Goal: Task Accomplishment & Management: Complete application form

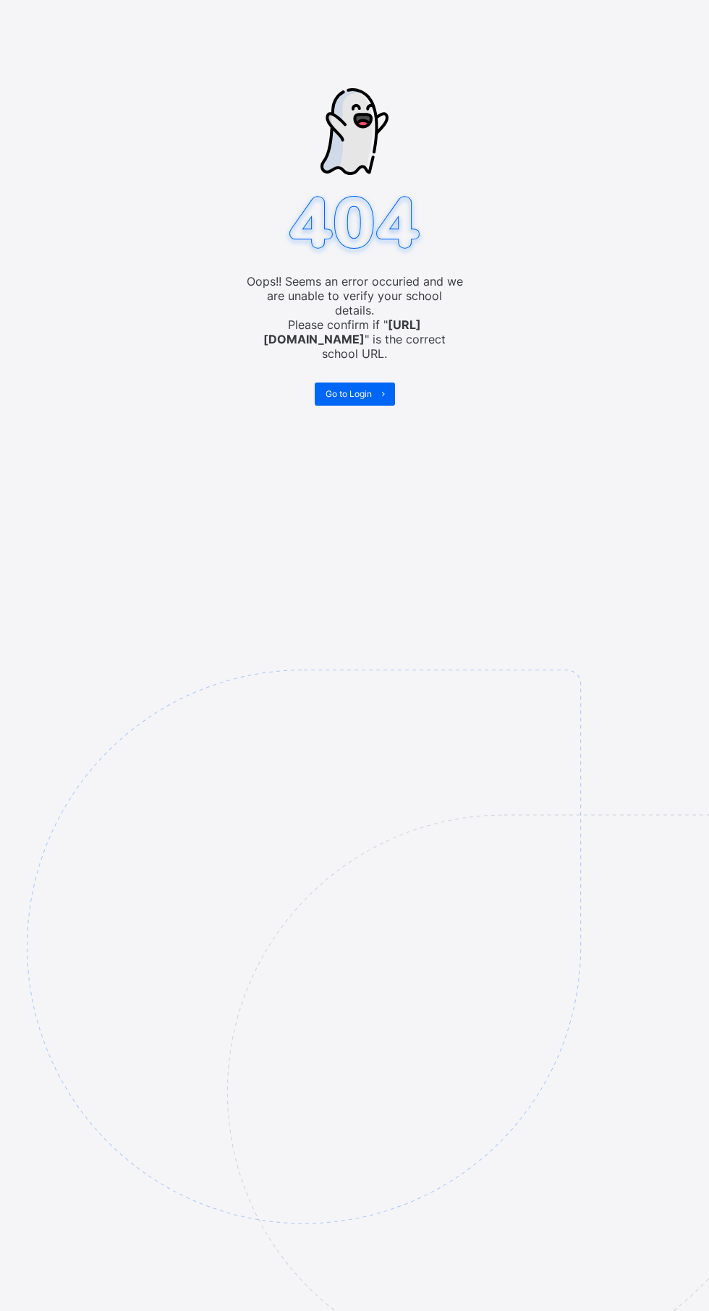
click at [368, 383] on div "Go to Login" at bounding box center [355, 394] width 80 height 23
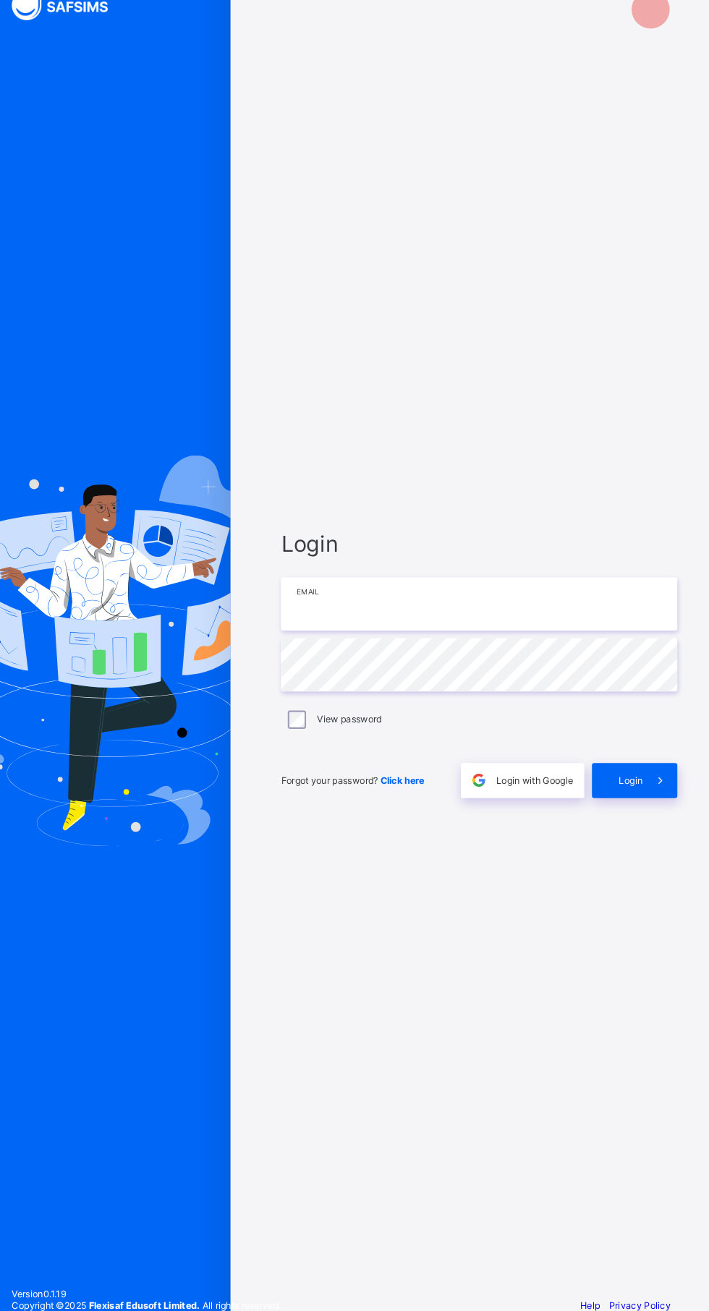
click at [324, 636] on input "email" at bounding box center [472, 611] width 376 height 51
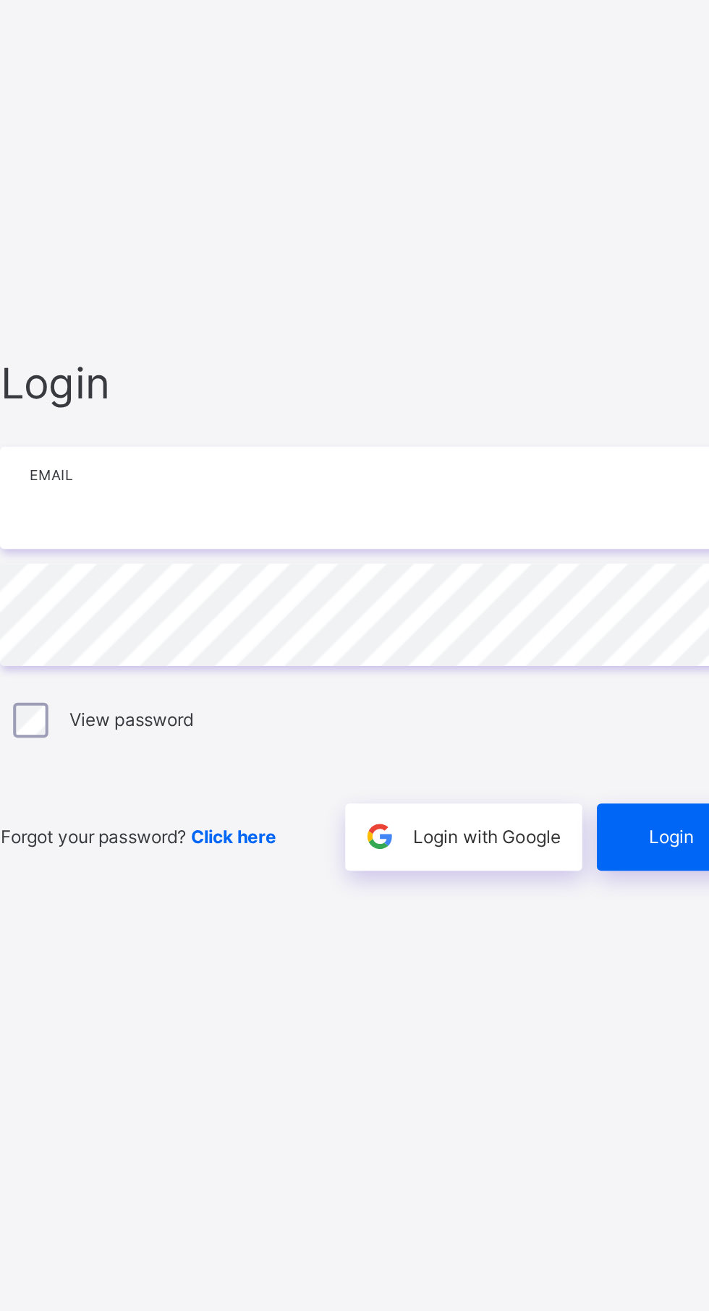
type input "**********"
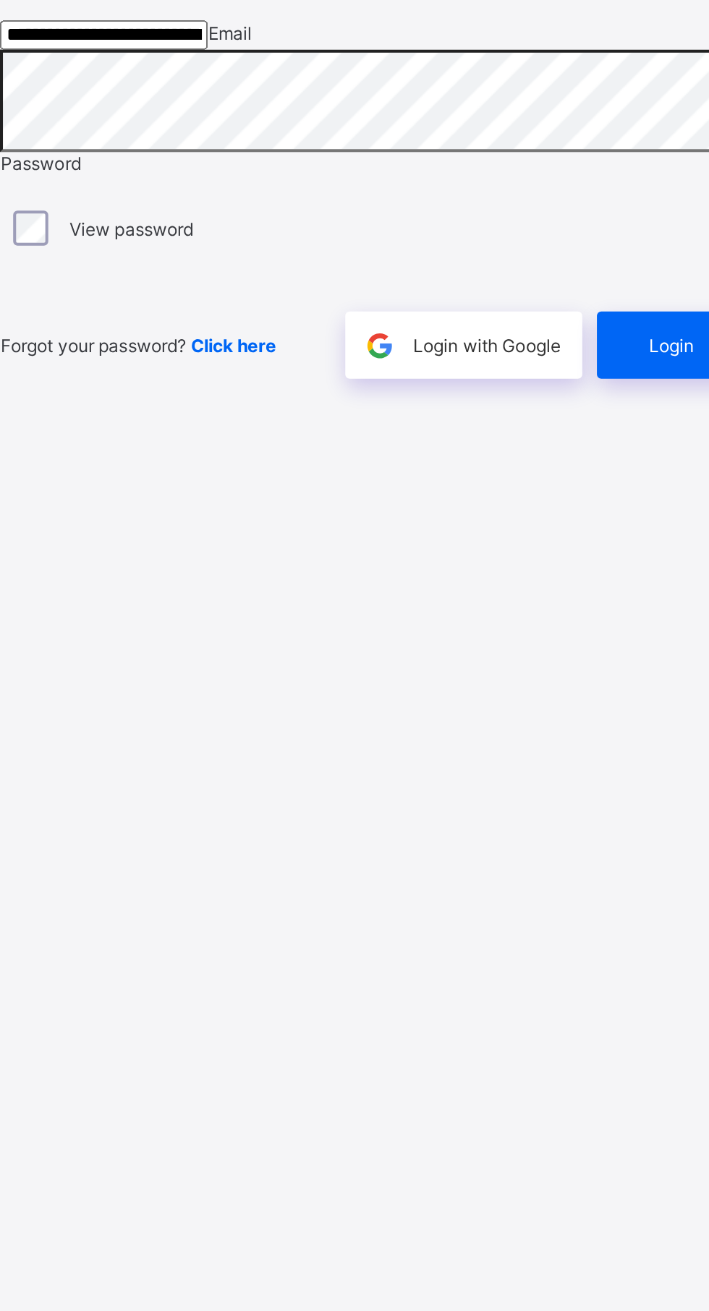
click at [608, 764] on span "Login" at bounding box center [616, 759] width 22 height 11
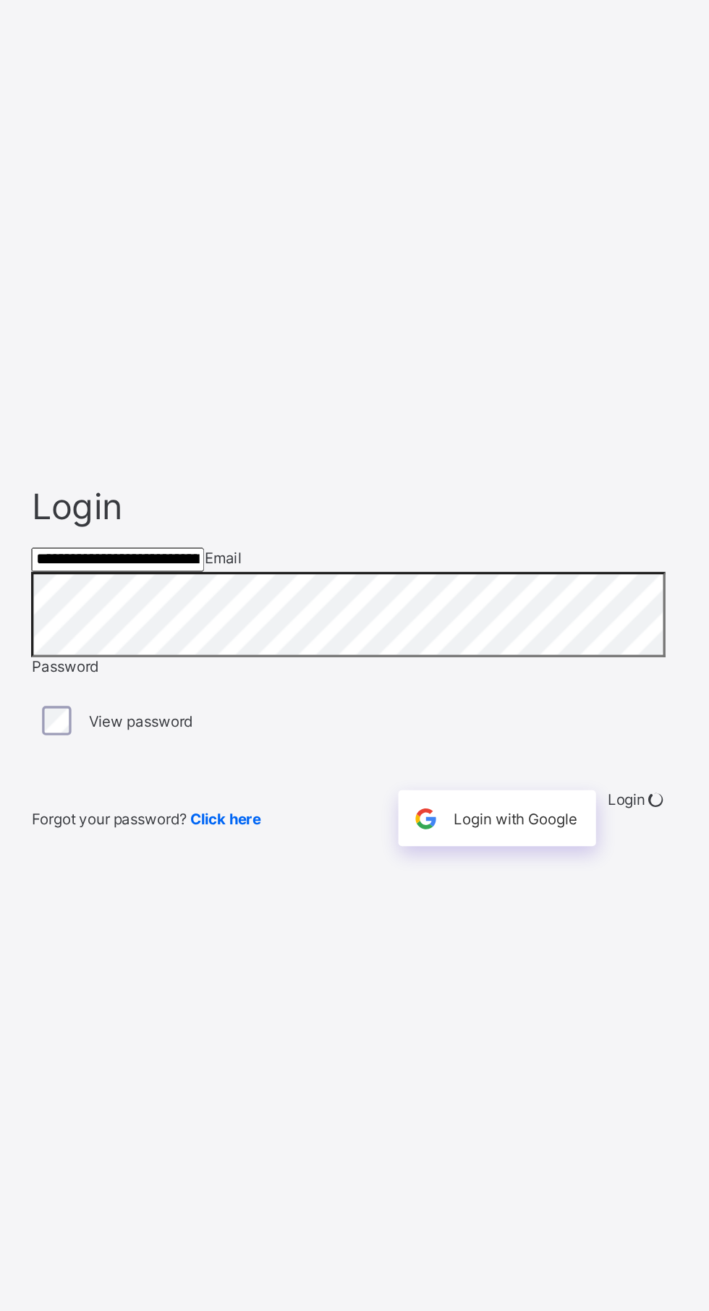
scroll to position [6, 0]
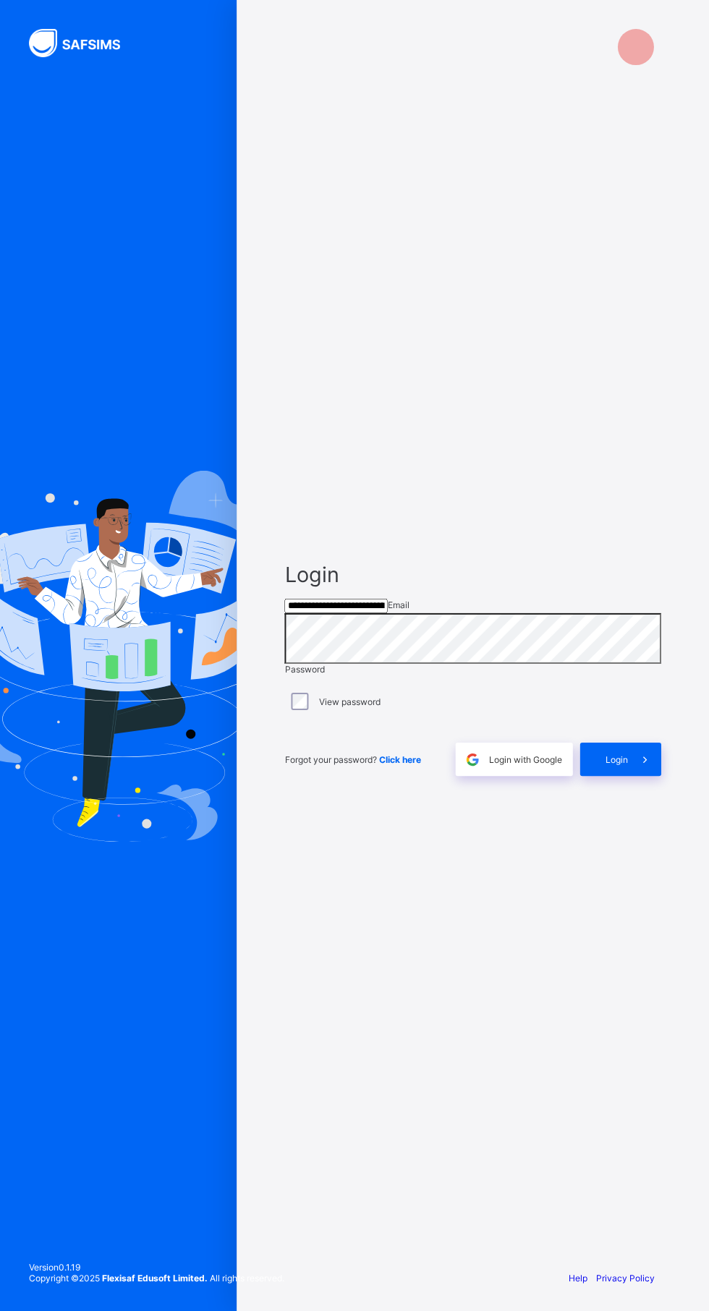
click at [615, 764] on span "Login" at bounding box center [616, 759] width 22 height 11
click at [649, 753] on icon at bounding box center [655, 747] width 12 height 11
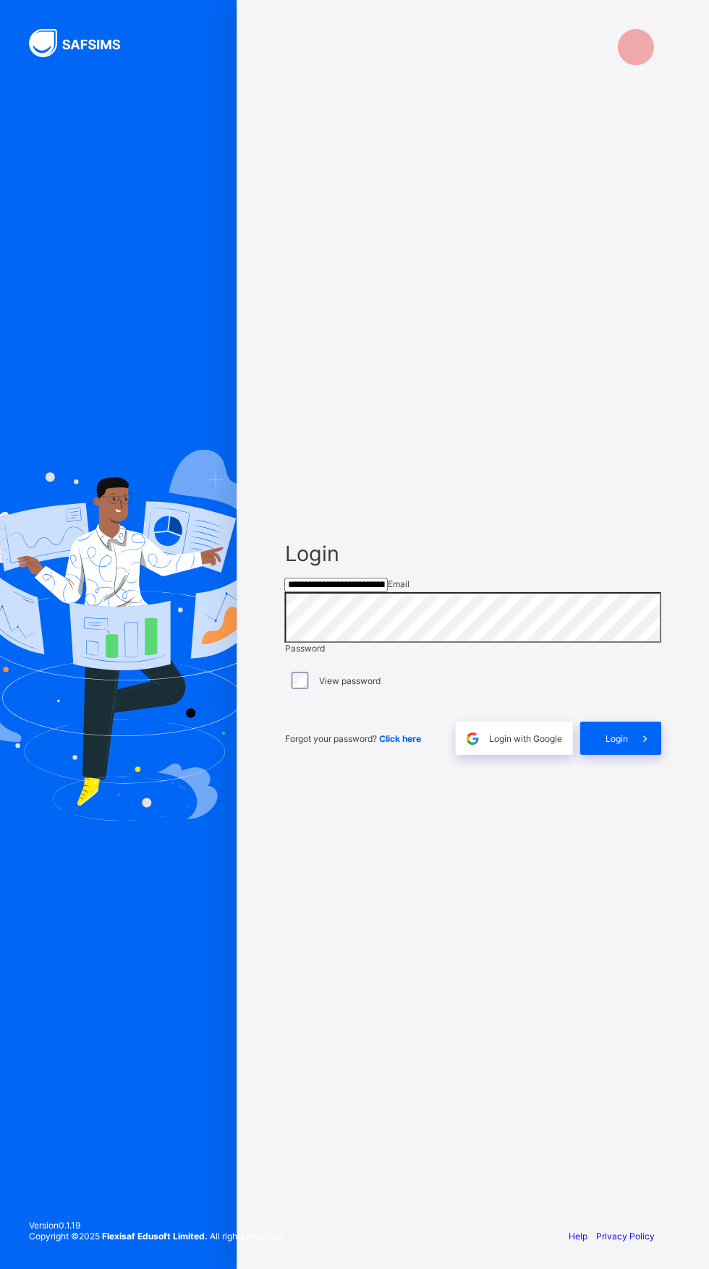
click at [644, 754] on span at bounding box center [643, 737] width 33 height 33
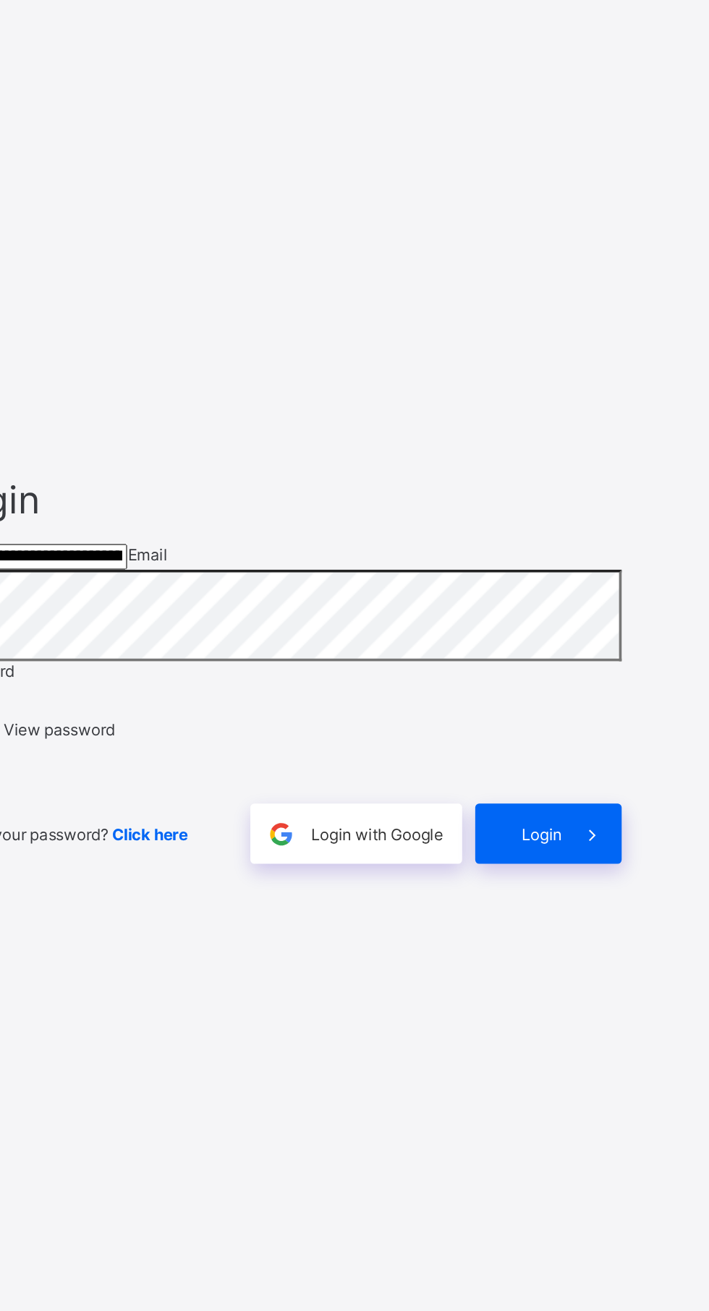
click at [618, 764] on span "Login" at bounding box center [616, 759] width 22 height 11
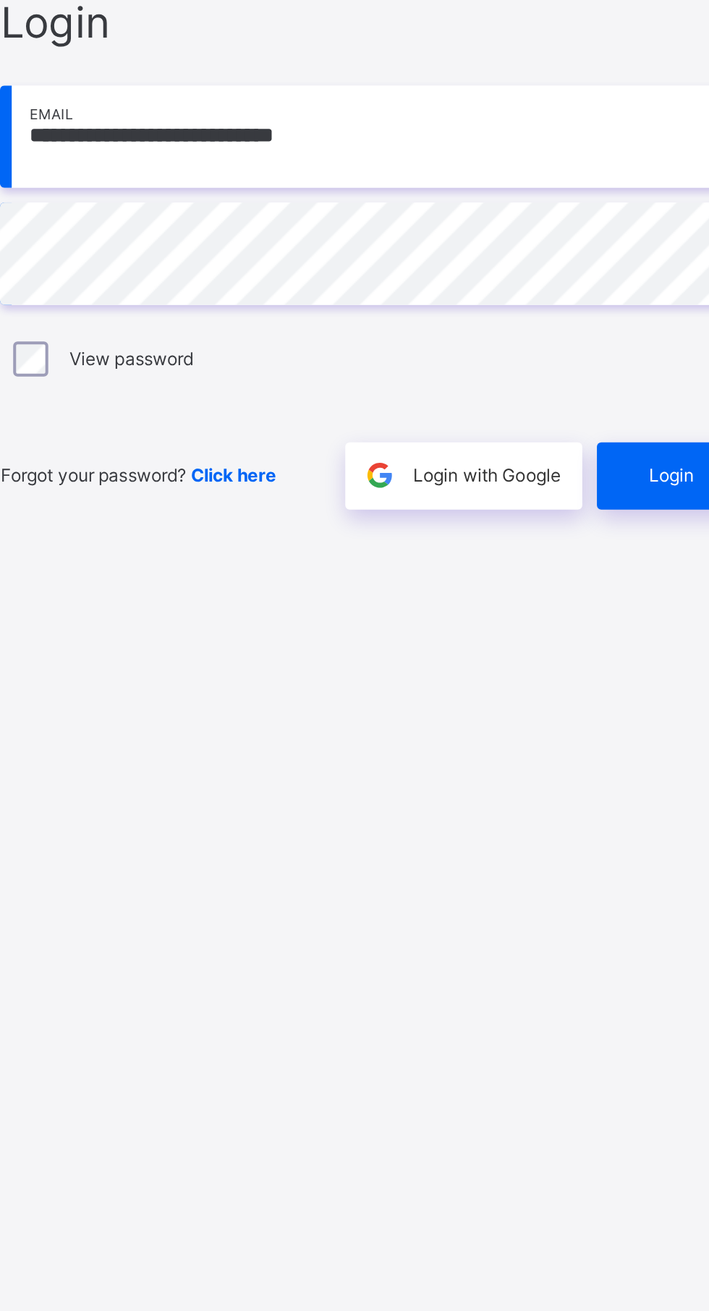
click at [605, 784] on span "Login" at bounding box center [616, 778] width 22 height 11
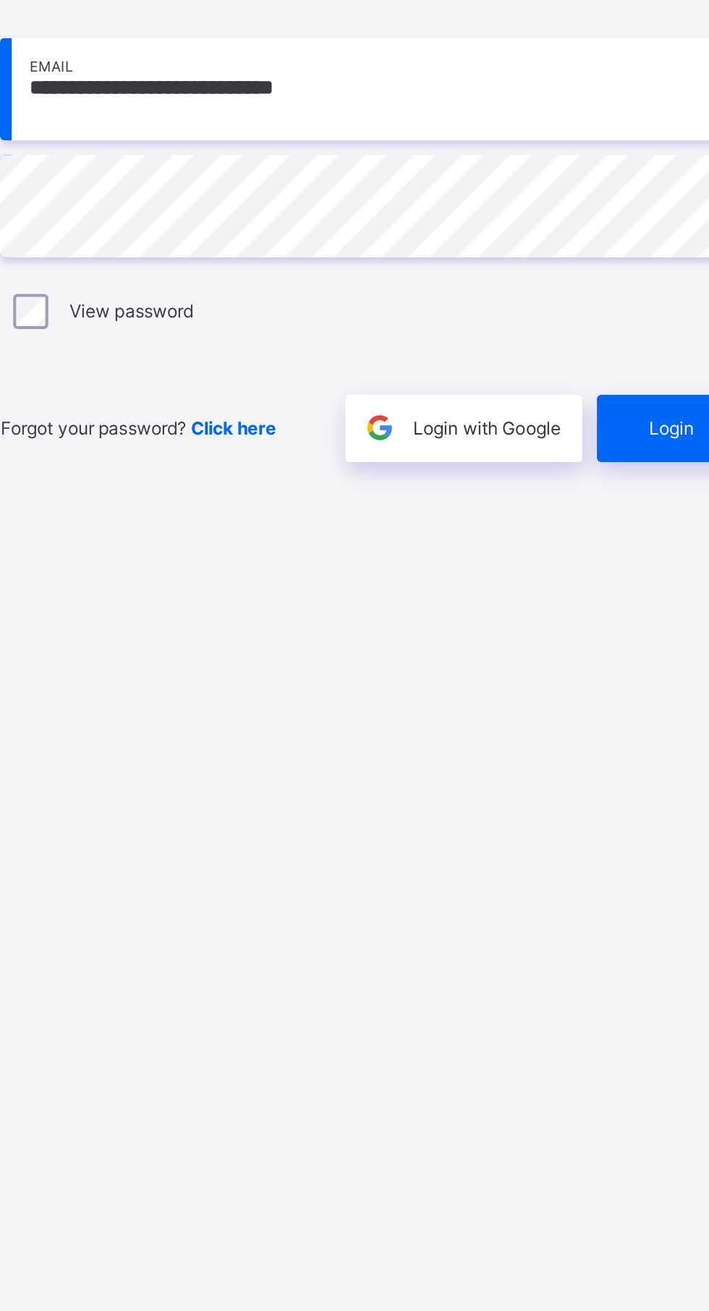
click at [607, 784] on span "Login" at bounding box center [616, 778] width 22 height 11
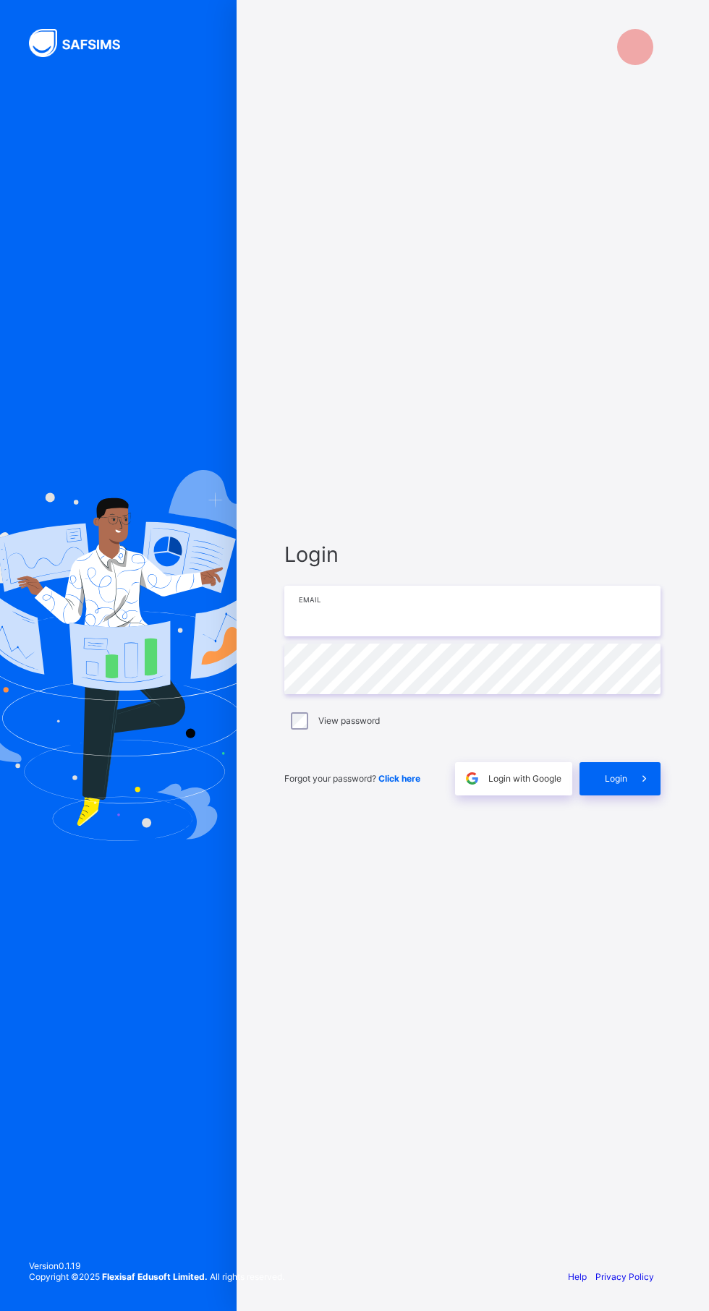
click at [413, 636] on input "email" at bounding box center [472, 611] width 376 height 51
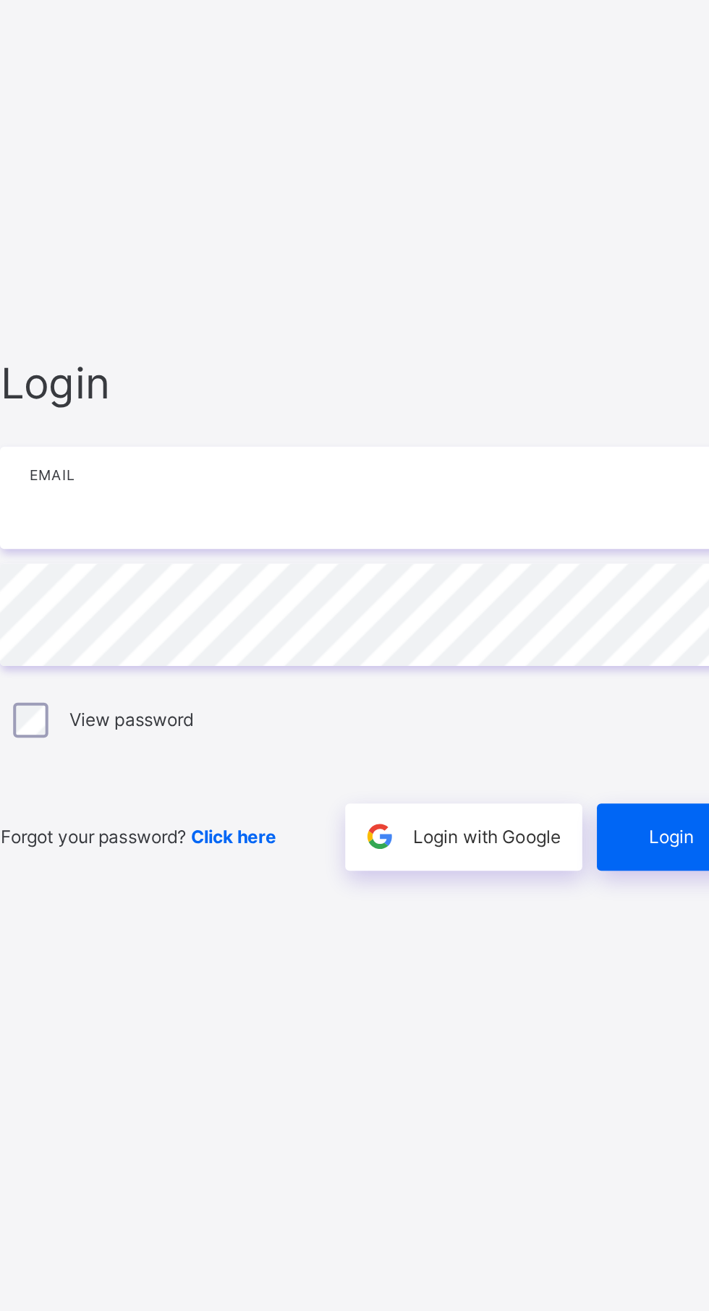
type input "**********"
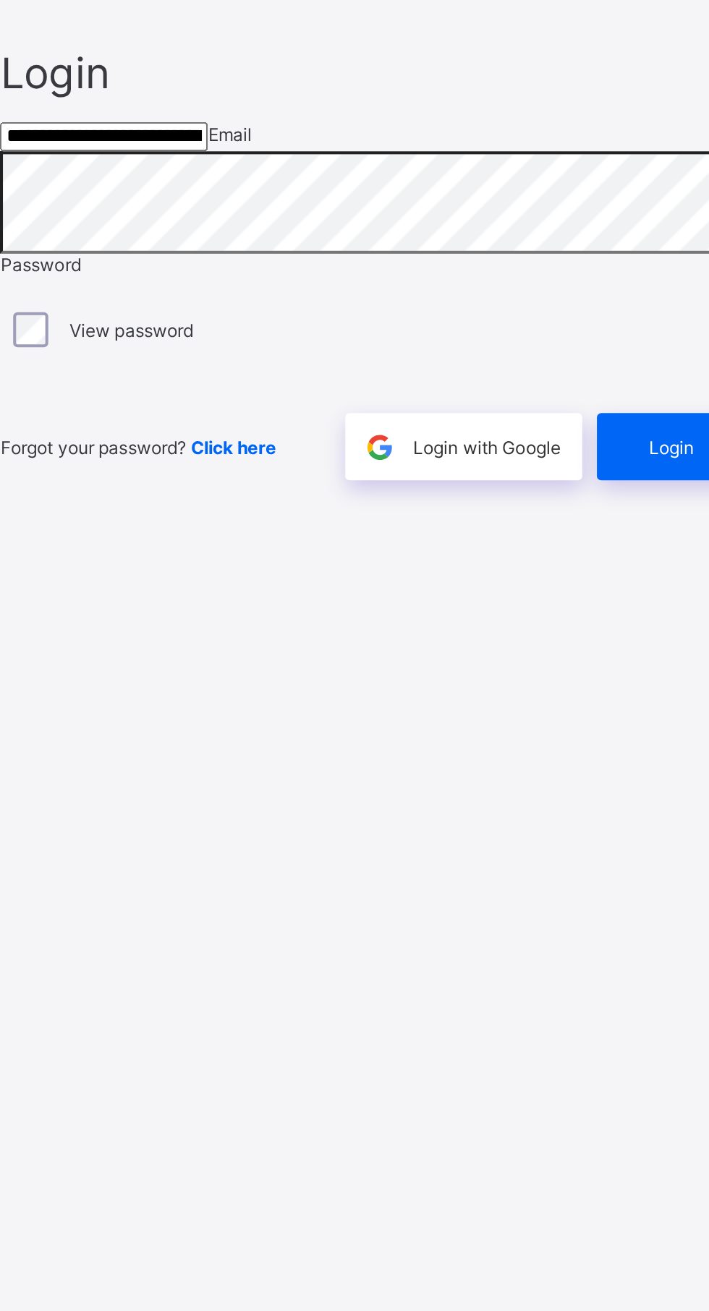
scroll to position [9, 0]
click at [609, 775] on div "Login" at bounding box center [619, 758] width 81 height 33
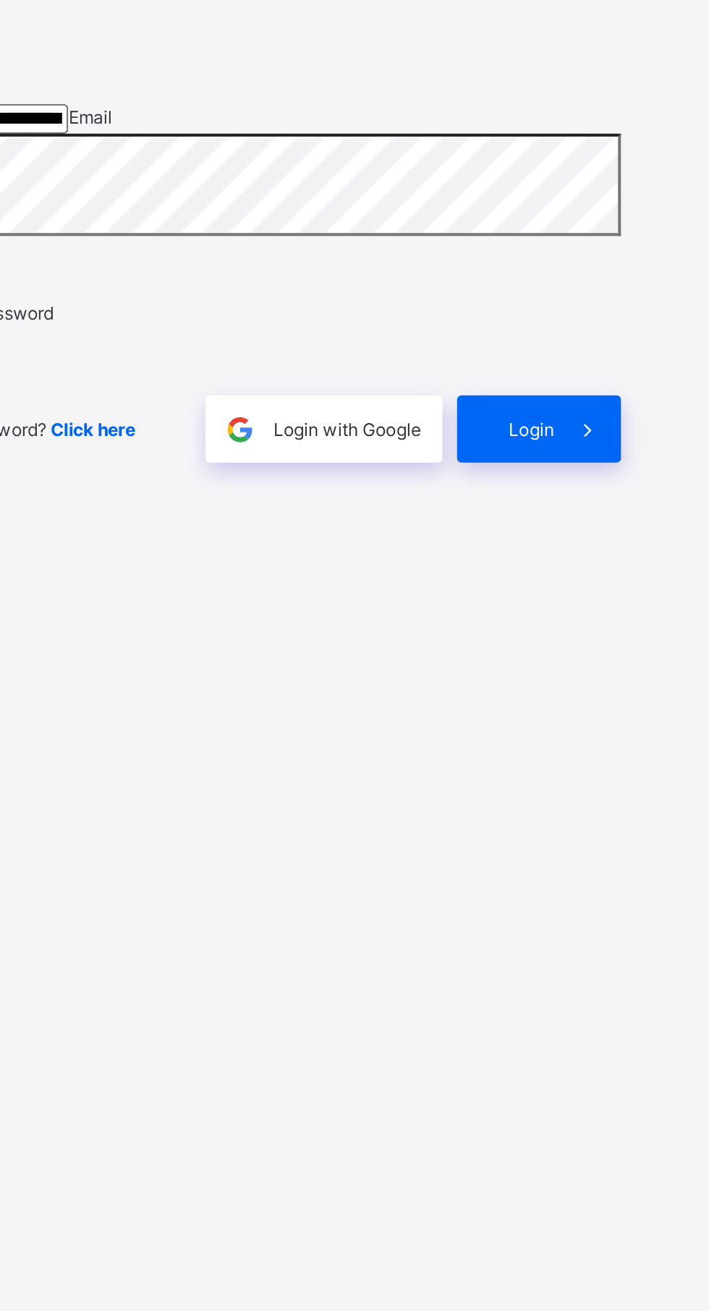
click at [631, 767] on span at bounding box center [643, 749] width 33 height 33
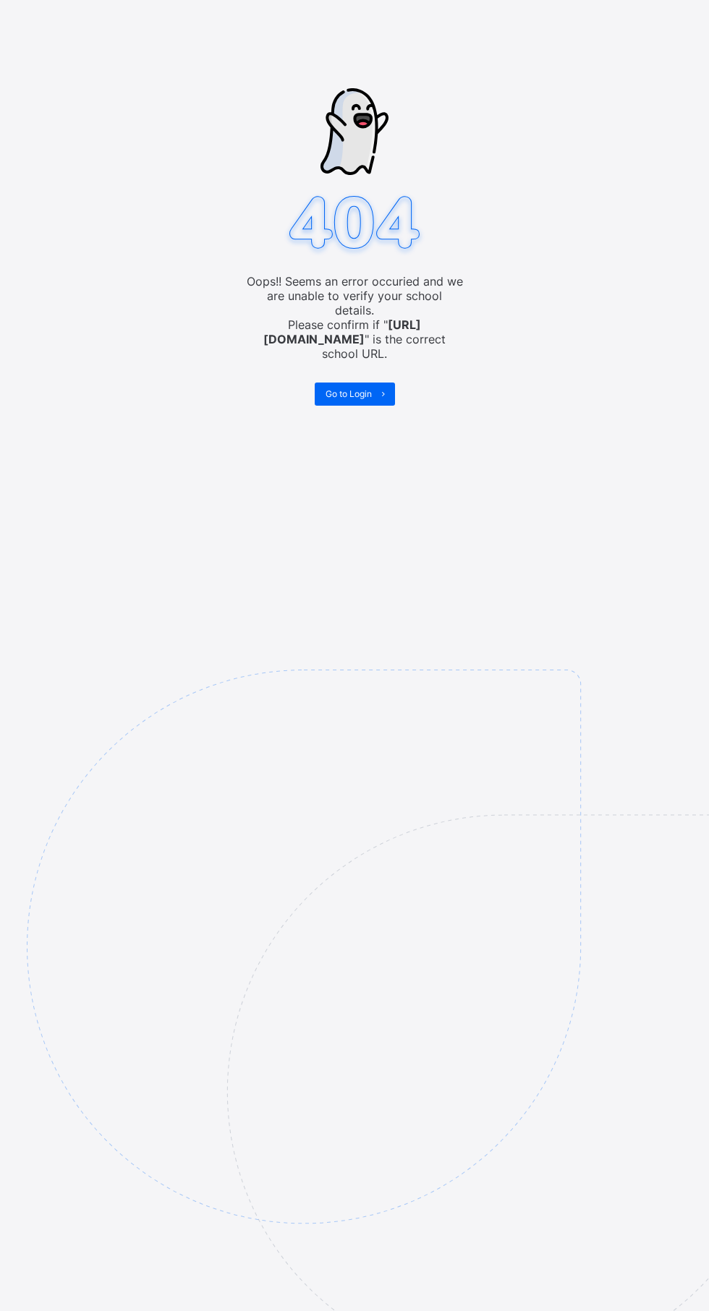
click at [334, 388] on span "Go to Login" at bounding box center [348, 393] width 46 height 11
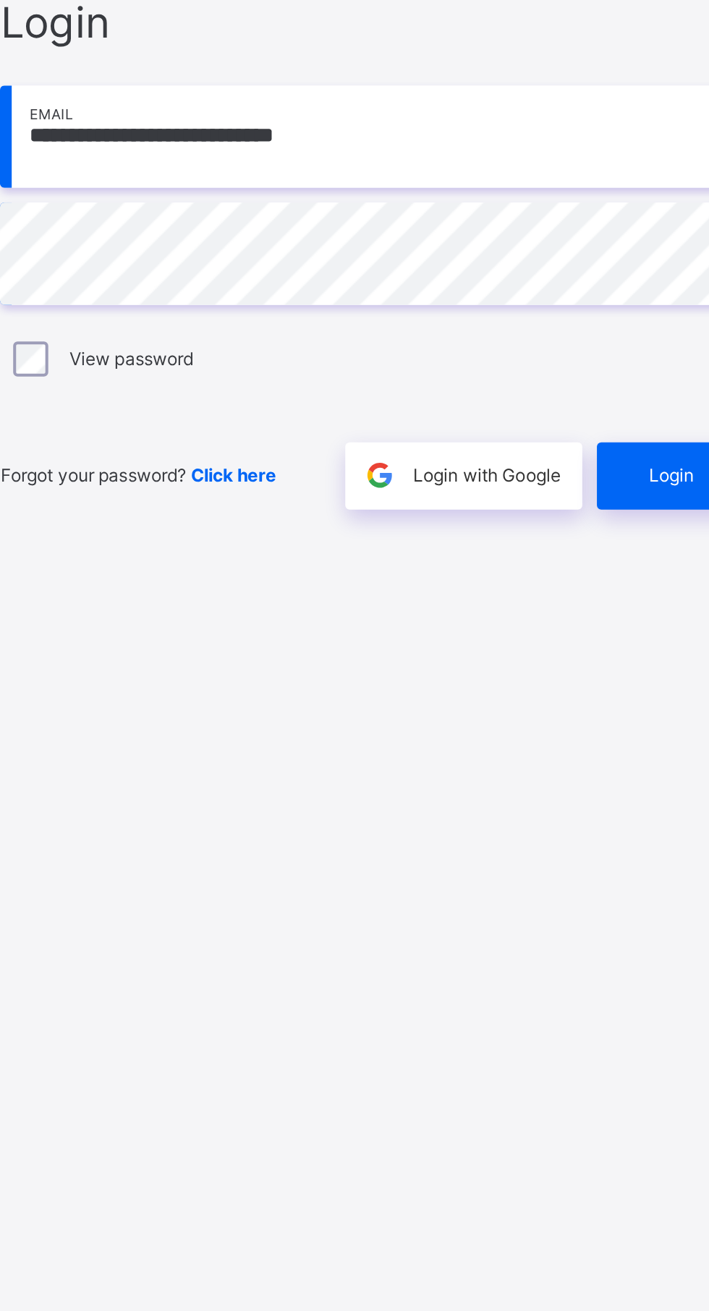
click at [613, 784] on span "Login" at bounding box center [616, 778] width 22 height 11
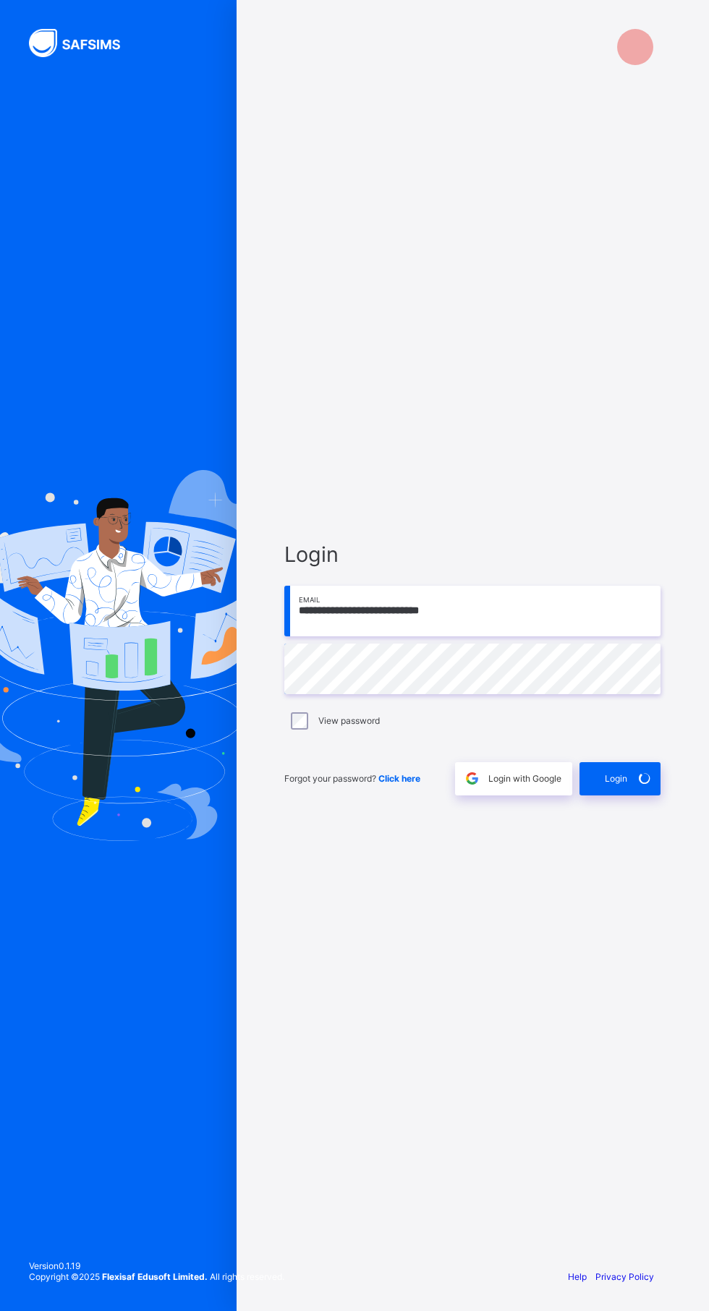
scroll to position [20, 0]
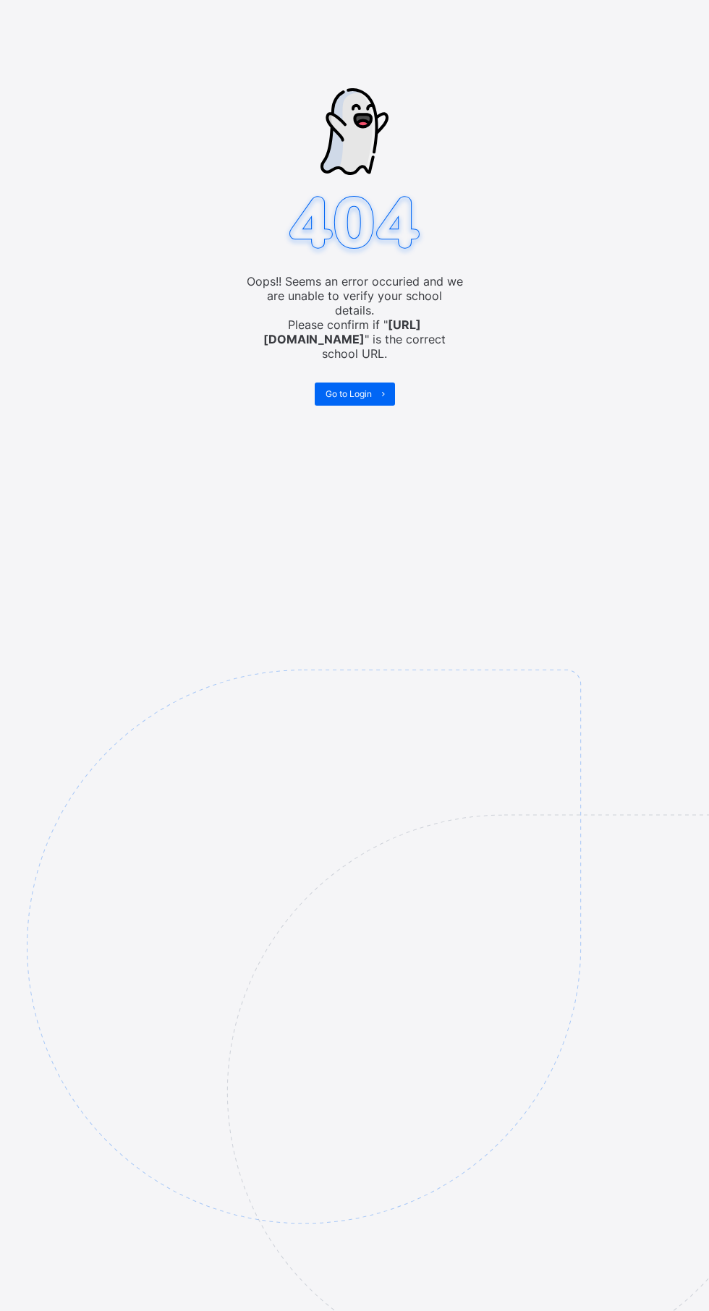
click at [364, 383] on div "Go to Login" at bounding box center [355, 394] width 80 height 23
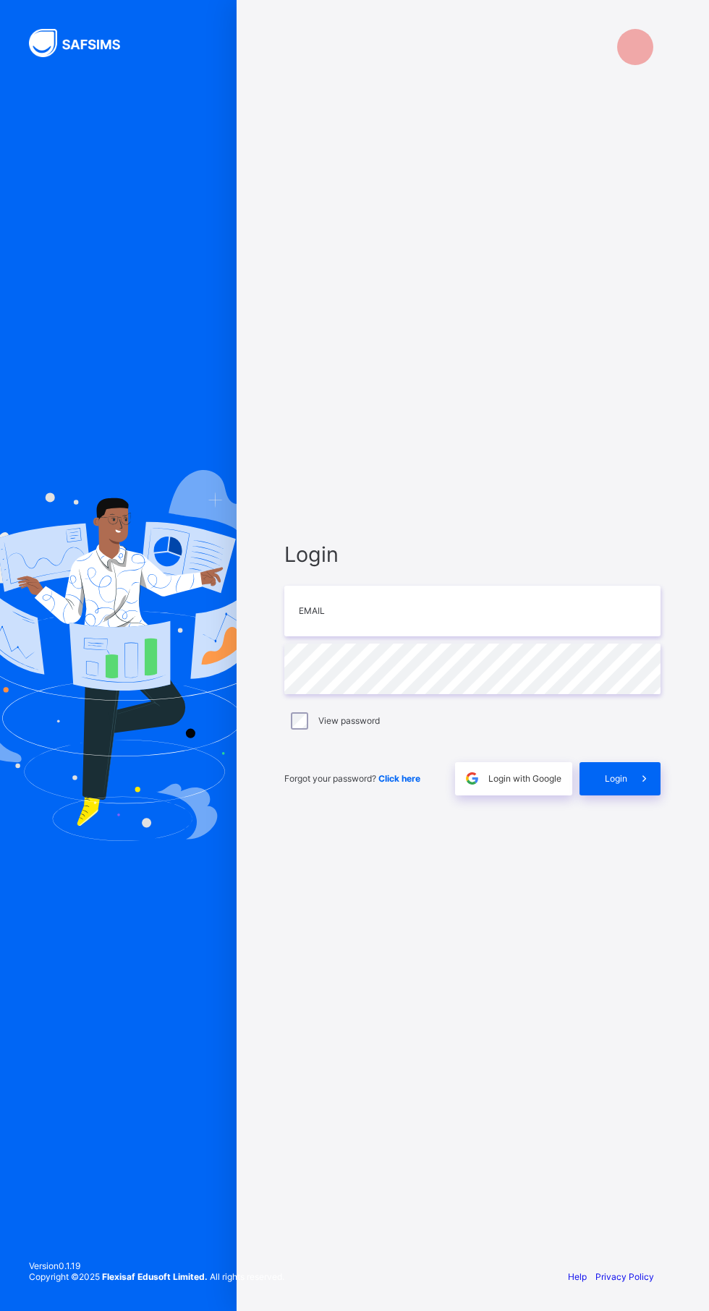
click at [643, 60] on div at bounding box center [635, 47] width 36 height 36
